Goal: Information Seeking & Learning: Learn about a topic

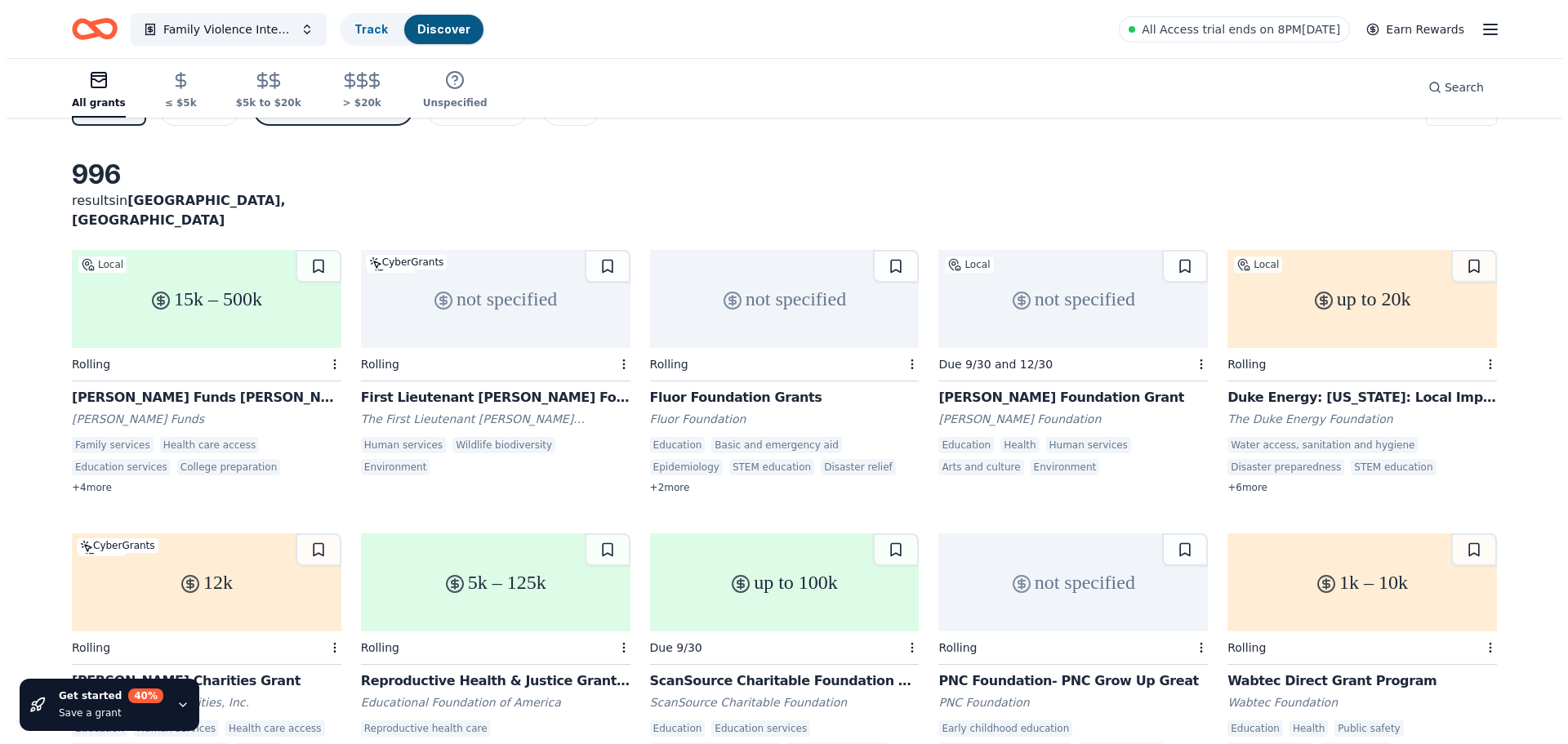
scroll to position [28, 0]
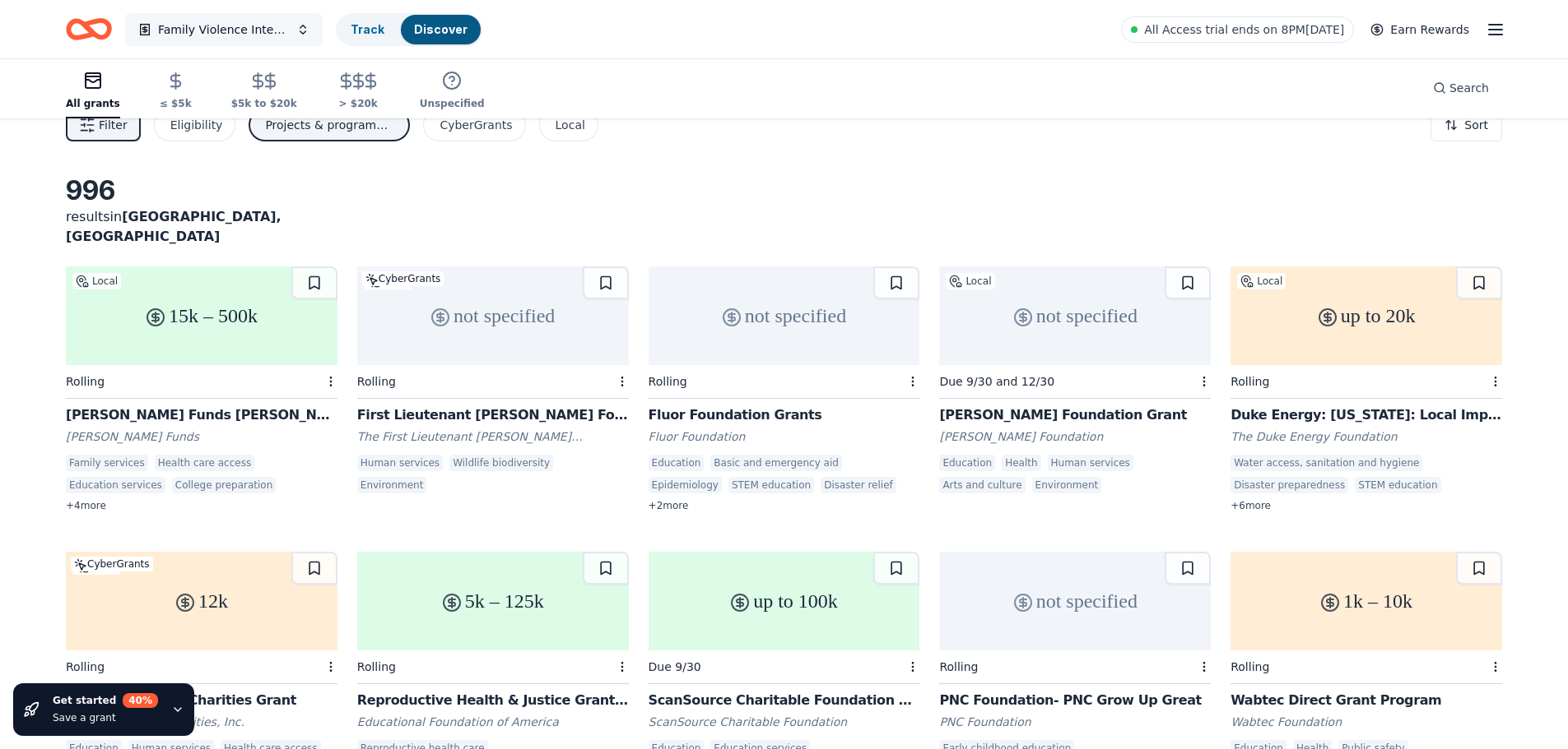
click at [303, 27] on button "Family Violence Intervention Program" at bounding box center [223, 29] width 197 height 33
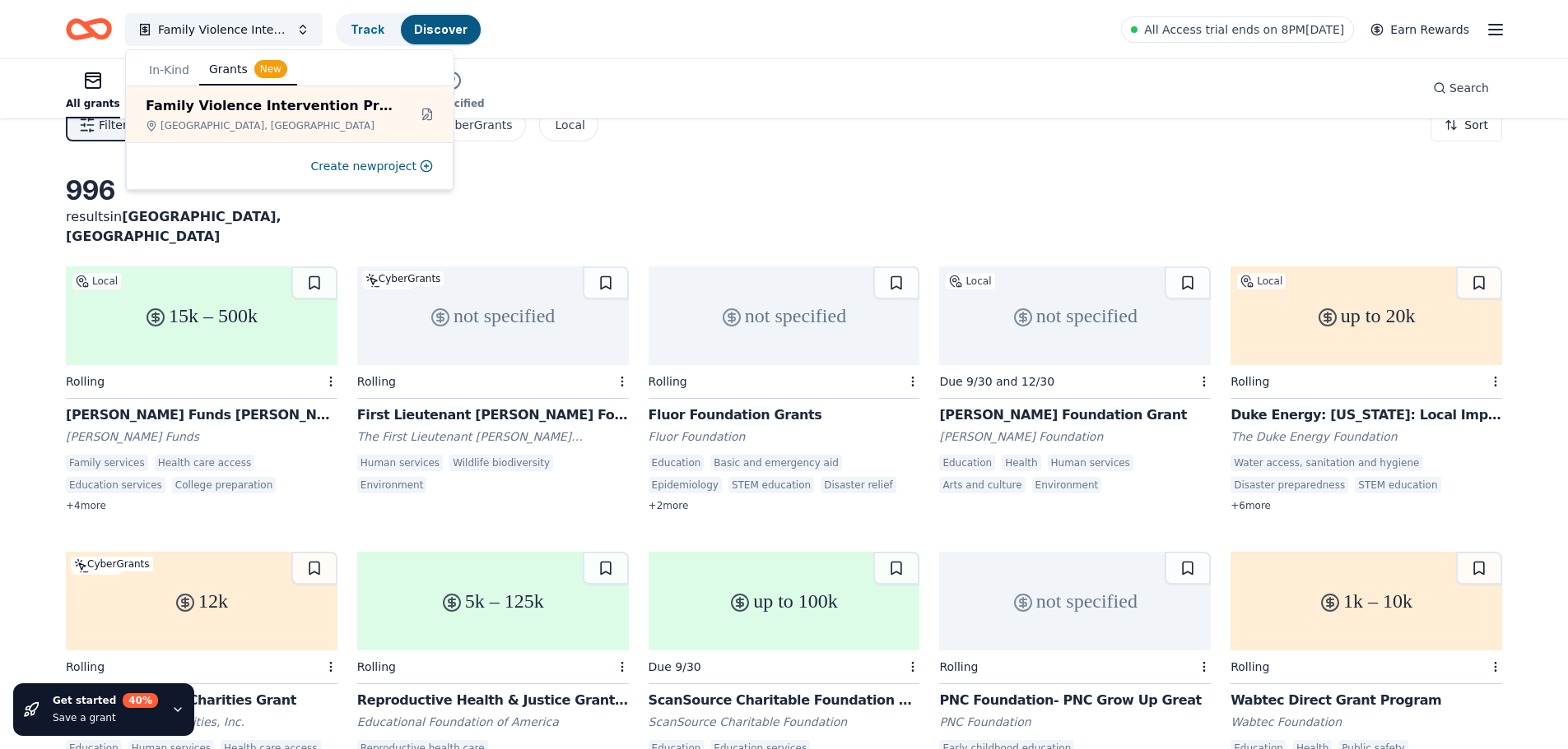
click at [888, 76] on div "All grants ≤ $5k $5k to $20k > $20k Unspecified Search" at bounding box center [784, 87] width 1436 height 61
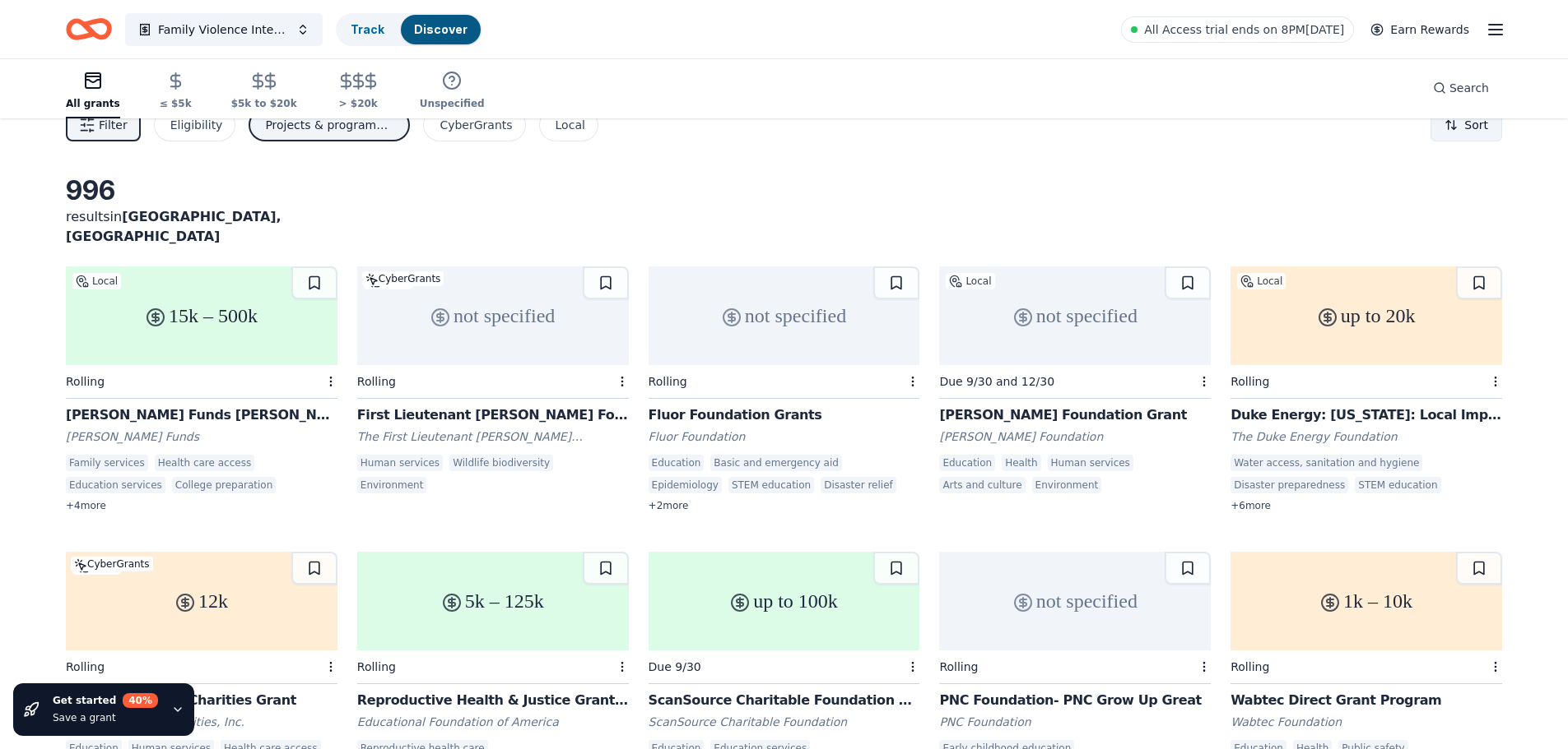
click at [1448, 126] on html "Family Violence Intervention Program Track Discover All Access trial ends on 8P…" at bounding box center [784, 346] width 1568 height 749
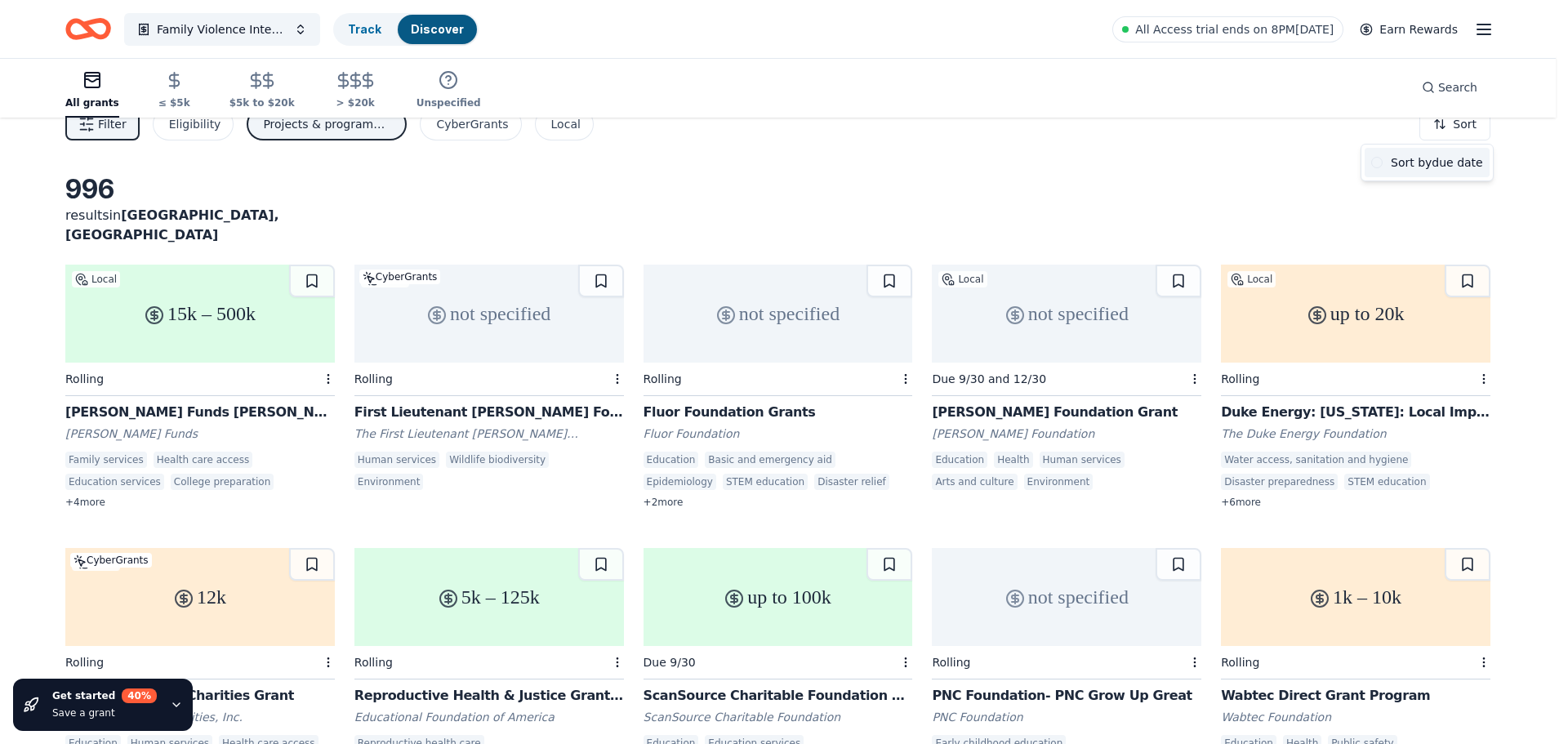
click at [1380, 165] on span at bounding box center [1376, 162] width 11 height 11
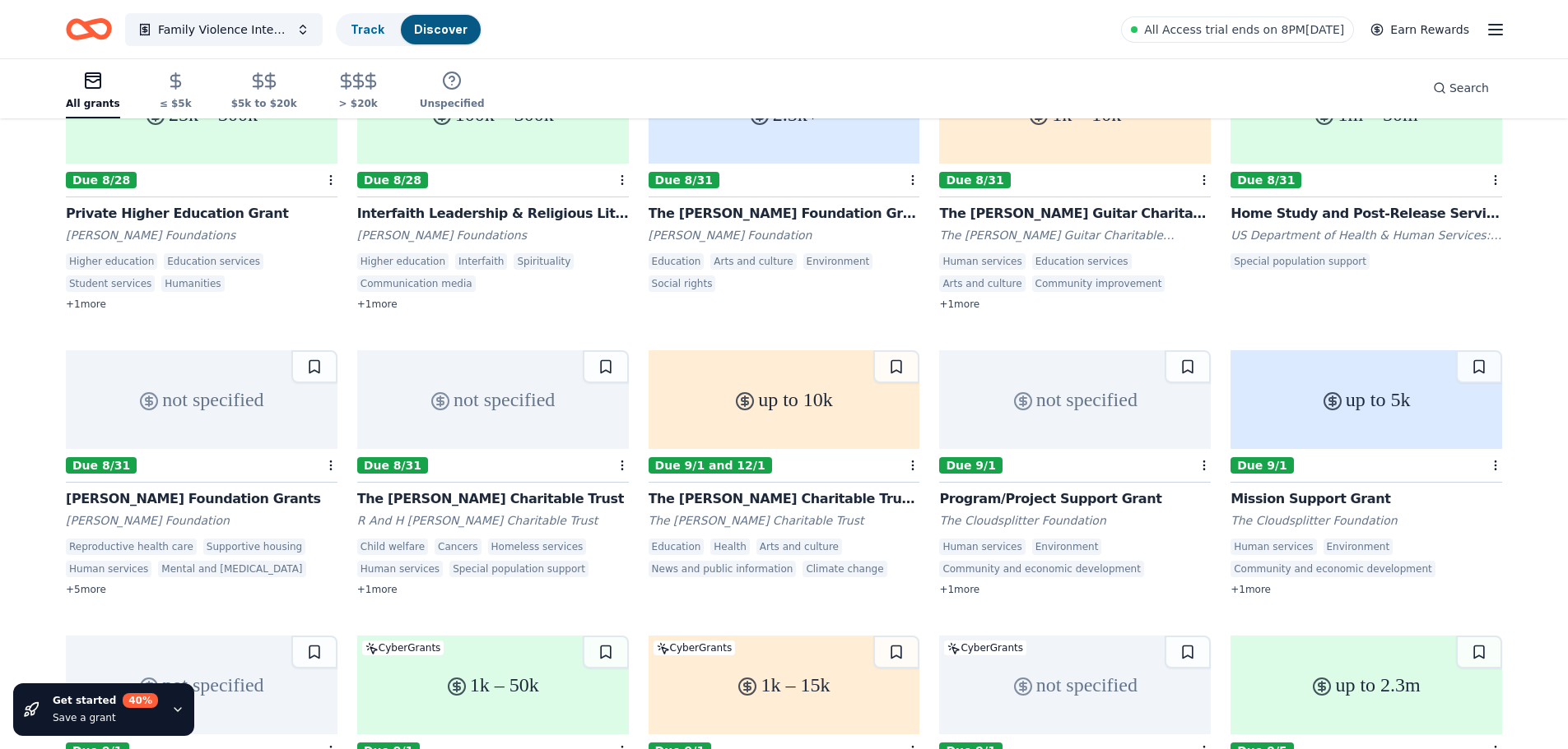
scroll to position [523, 0]
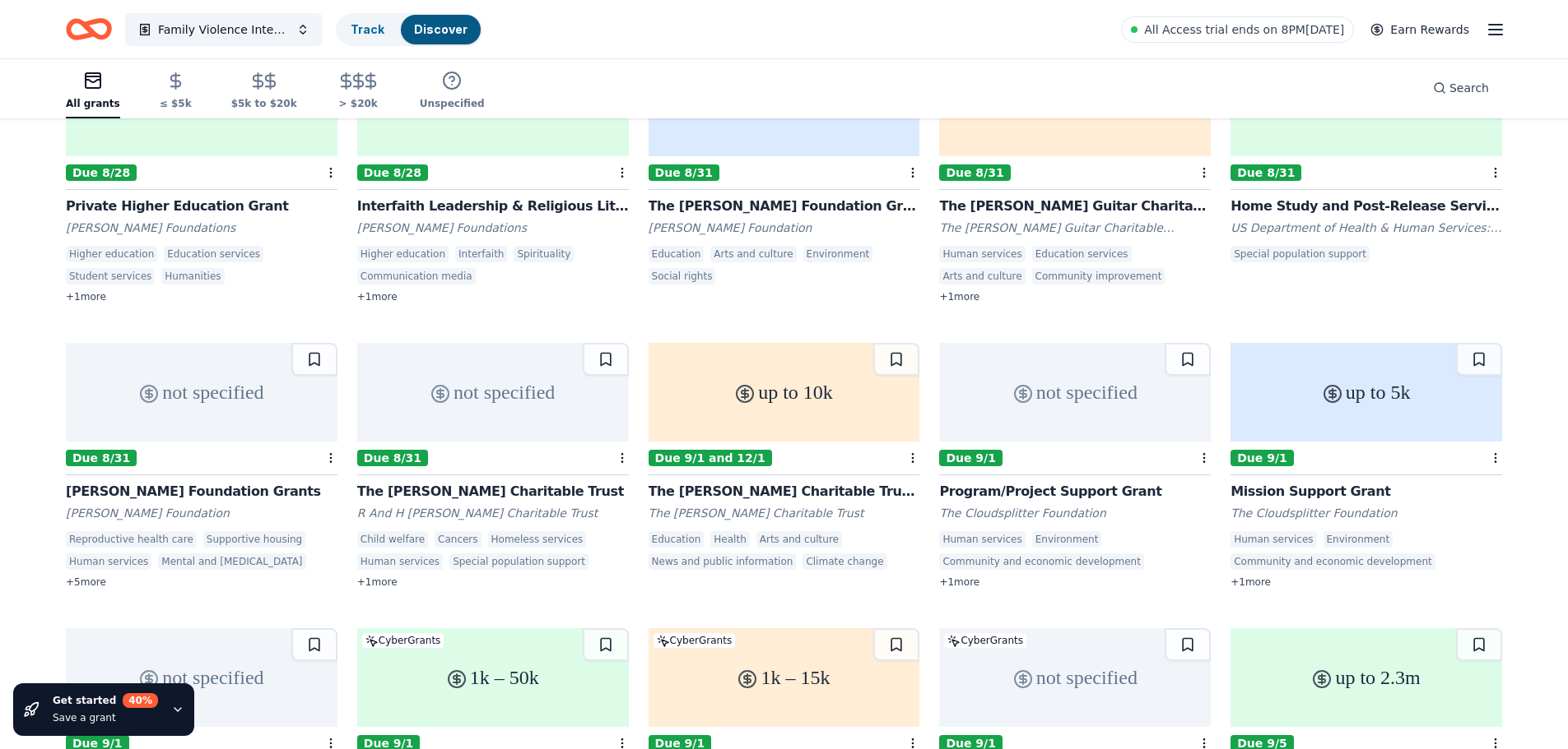
click at [115, 450] on div "Due 8/31" at bounding box center [101, 458] width 71 height 16
click at [796, 196] on div "The Nora Roberts Foundation Grant" at bounding box center [784, 206] width 272 height 20
click at [1043, 196] on div "The Martin Guitar Charitable Foundation Grant" at bounding box center [1075, 206] width 272 height 20
click at [503, 482] on div "The Hitchman Charitable Trust" at bounding box center [493, 491] width 272 height 20
click at [825, 482] on div "The Cowles Charitable Trust Grant" at bounding box center [784, 491] width 272 height 20
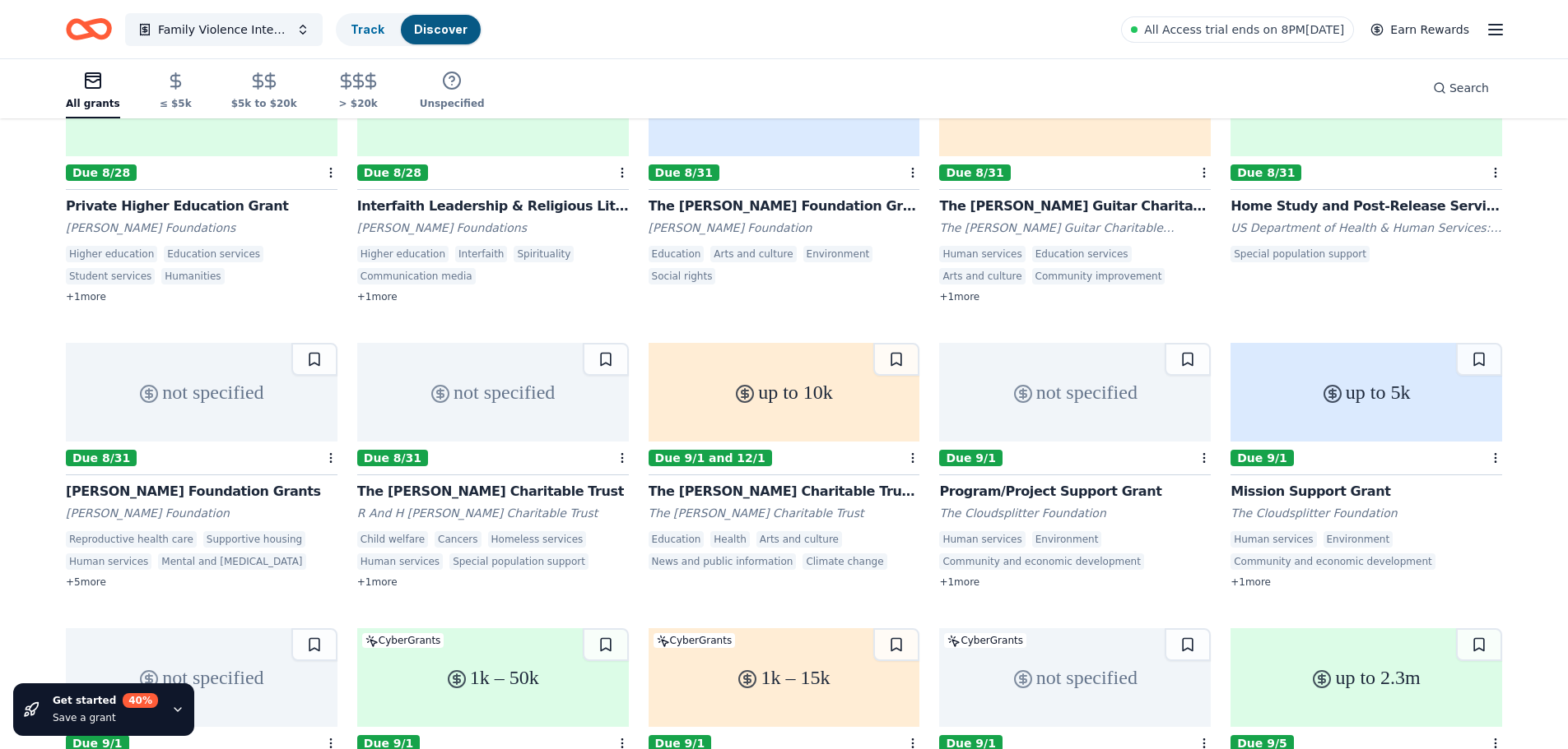
click at [1099, 482] on div "Program/Project Support Grant" at bounding box center [1075, 491] width 272 height 20
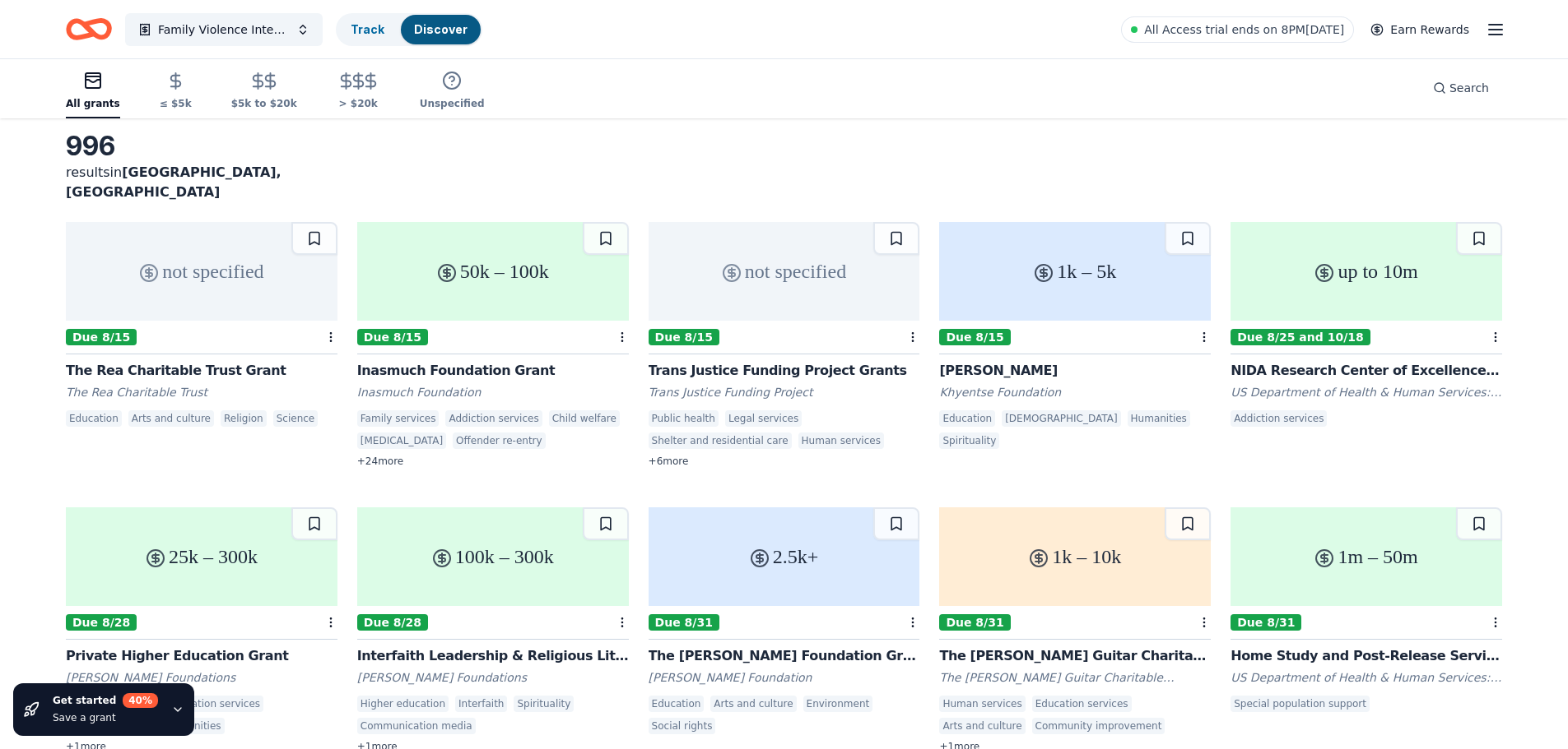
scroll to position [71, 0]
click at [830, 363] on div "Trans Justice Funding Project Grants" at bounding box center [784, 372] width 272 height 20
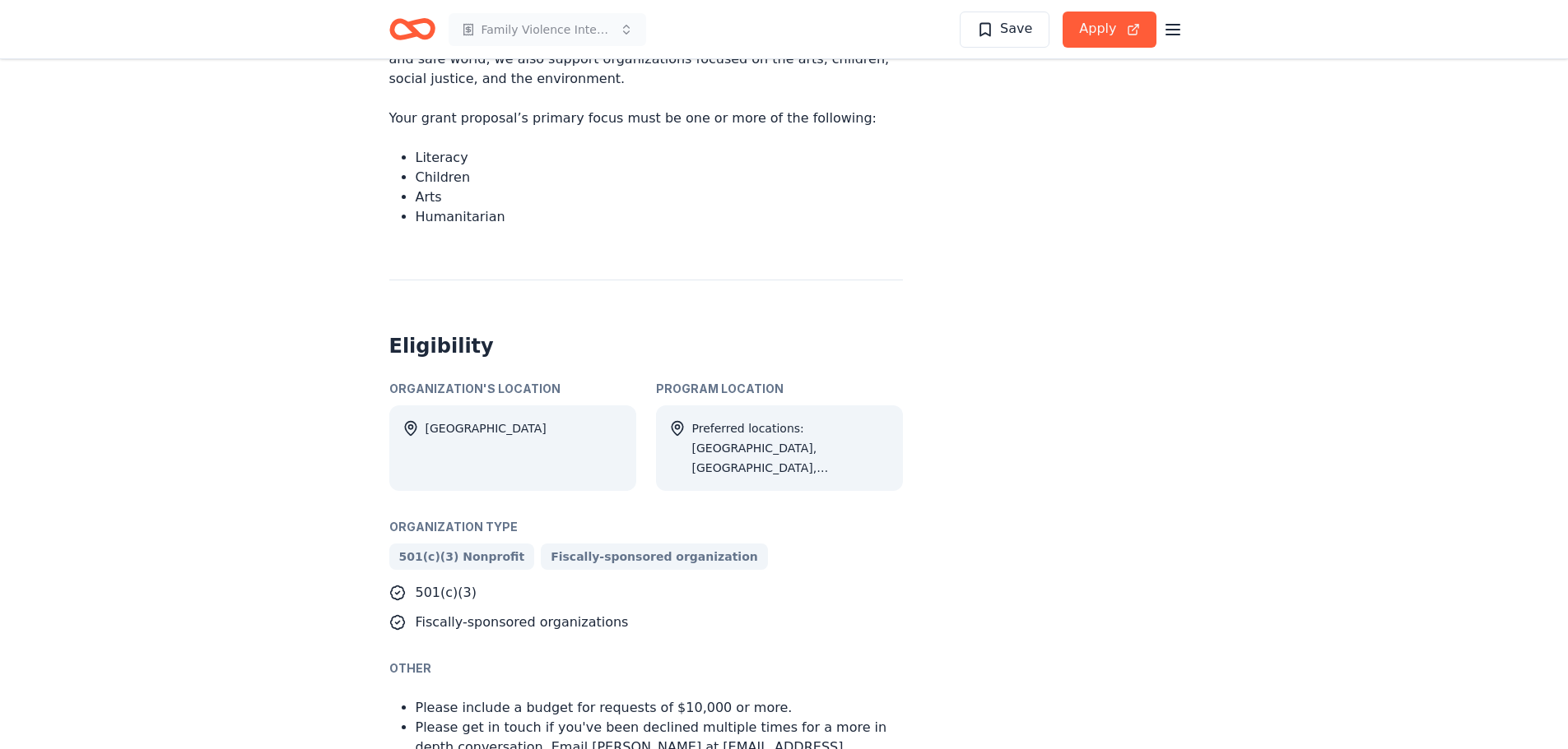
scroll to position [592, 0]
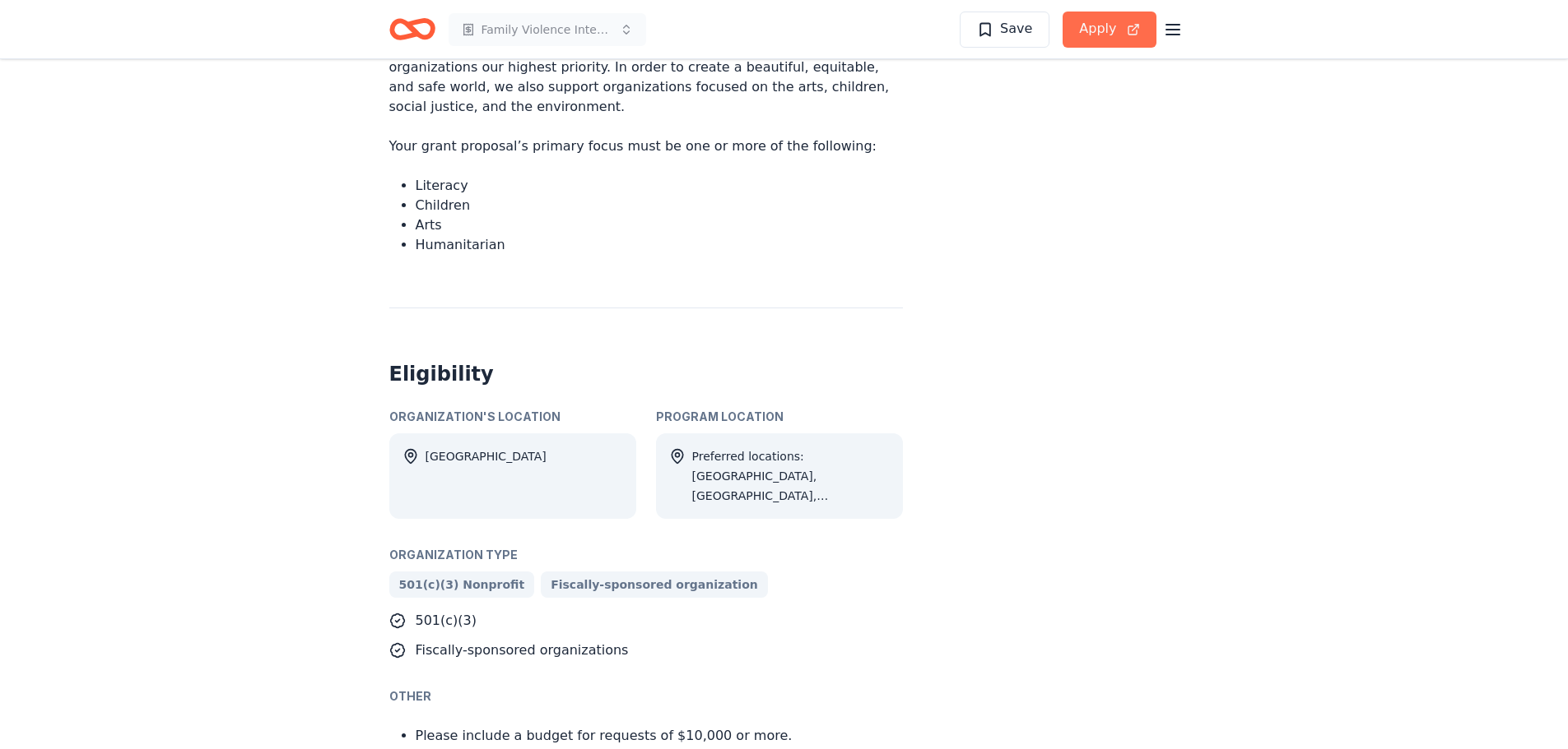
click at [1101, 30] on button "Apply" at bounding box center [1108, 29] width 93 height 36
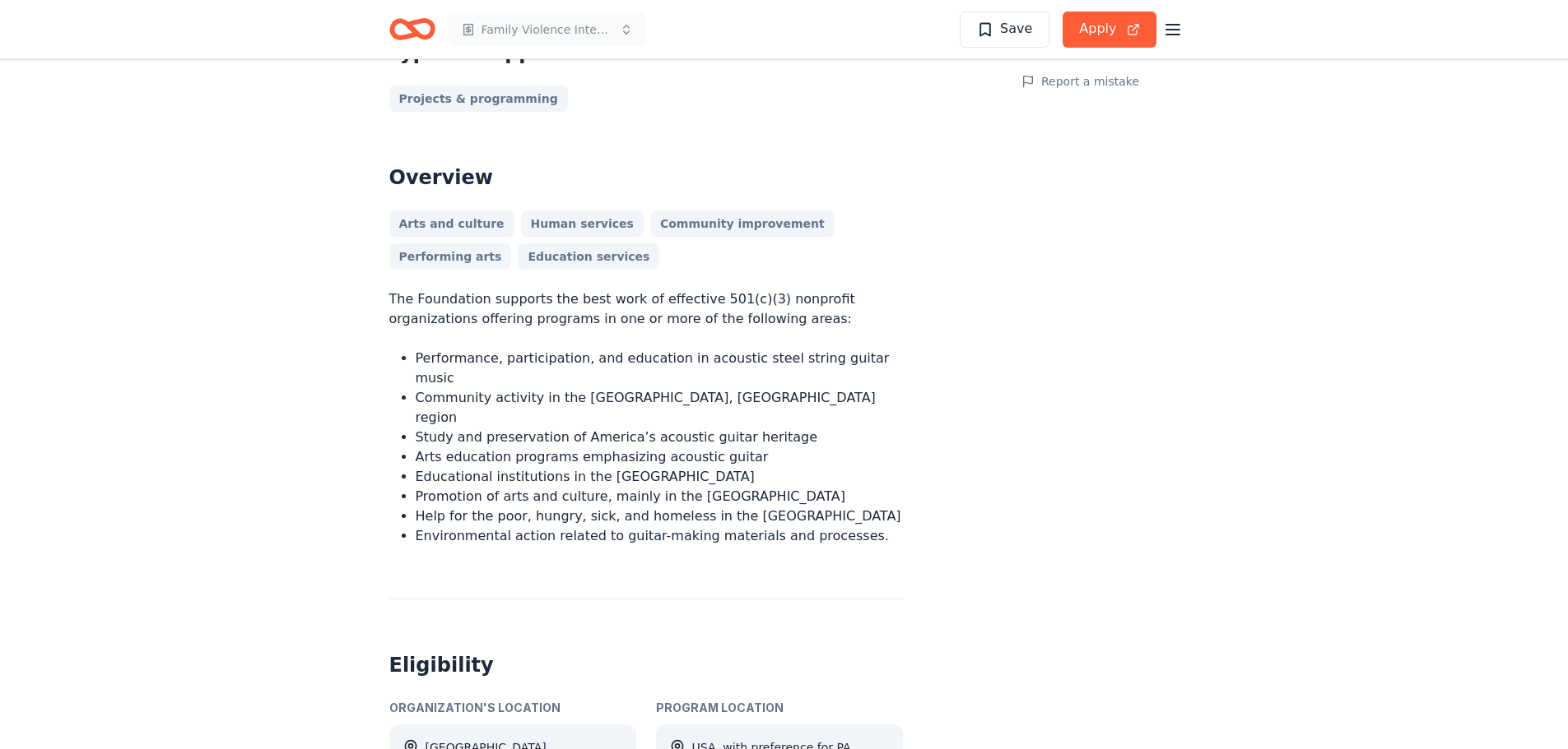
scroll to position [390, 0]
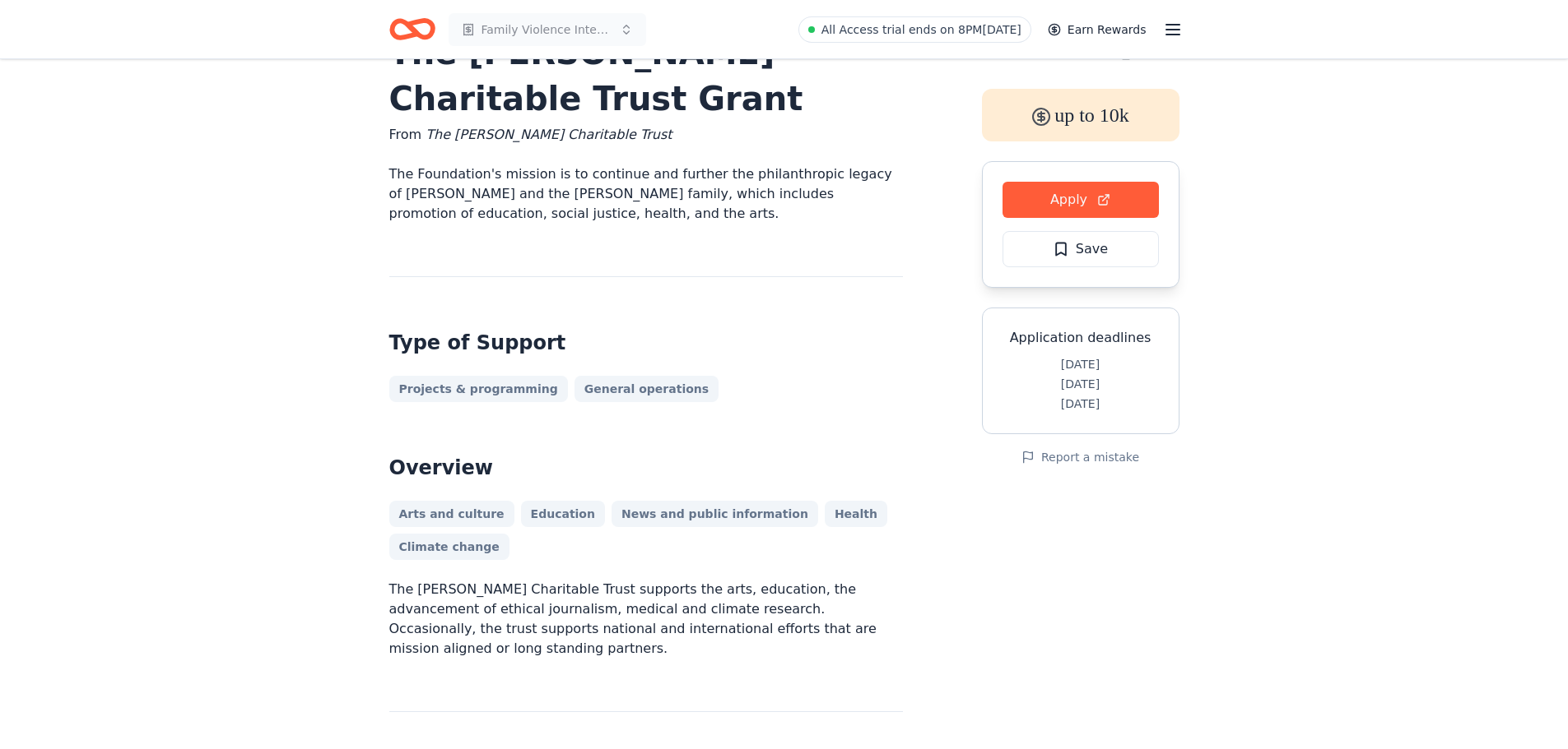
scroll to position [44, 0]
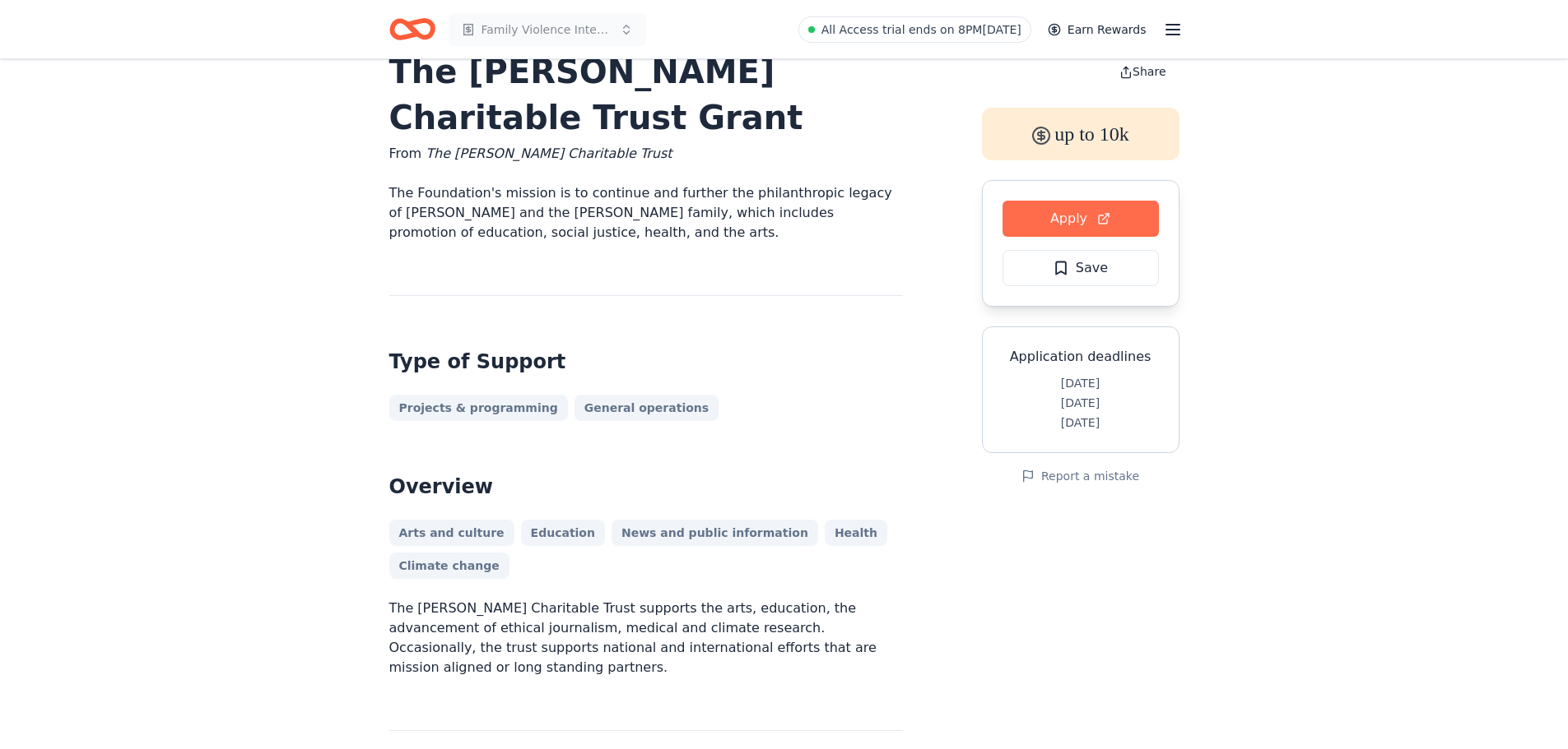
click at [1093, 217] on button "Apply" at bounding box center [1080, 219] width 156 height 36
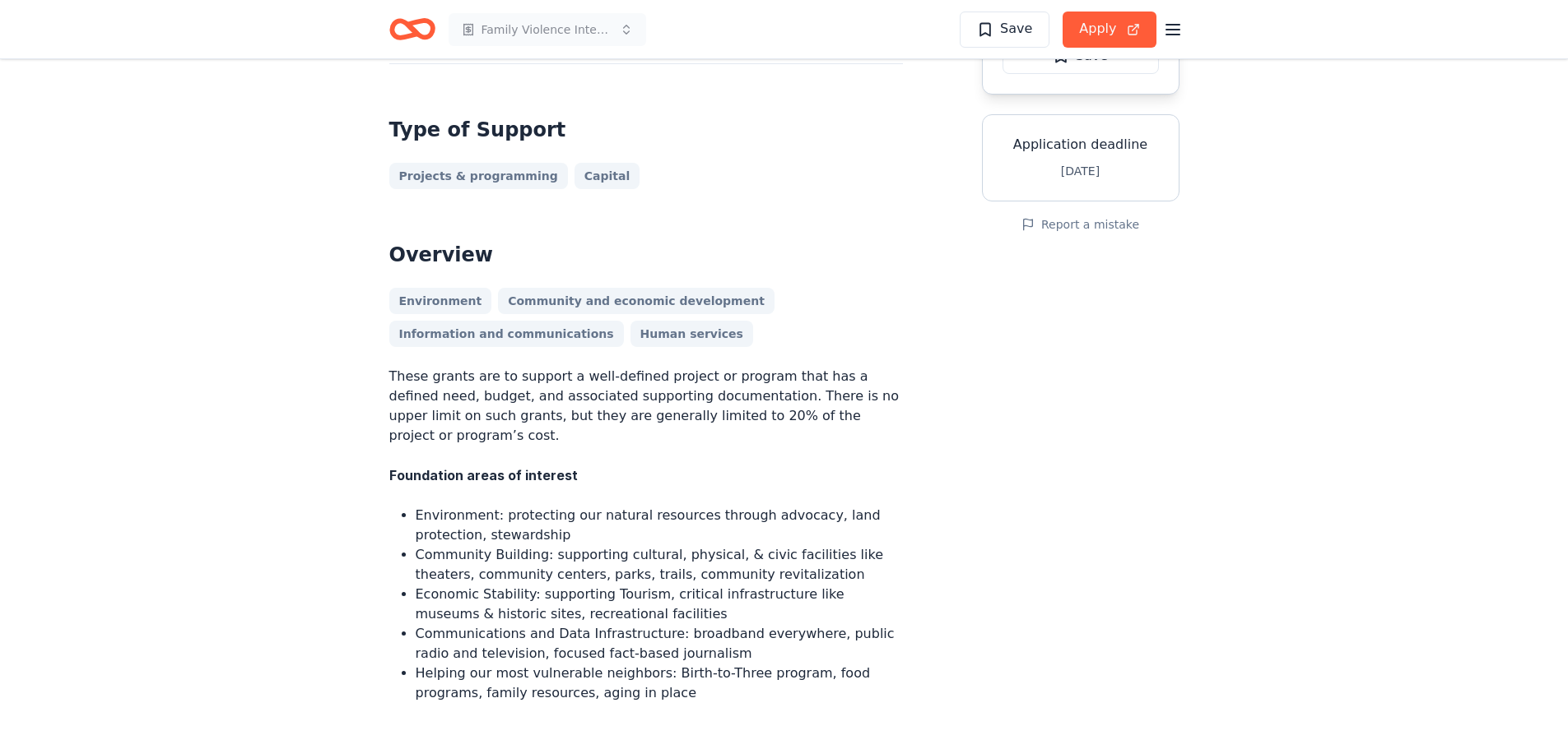
scroll to position [629, 0]
